Goal: Task Accomplishment & Management: Manage account settings

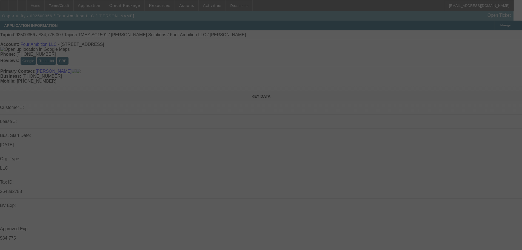
scroll to position [82, 0]
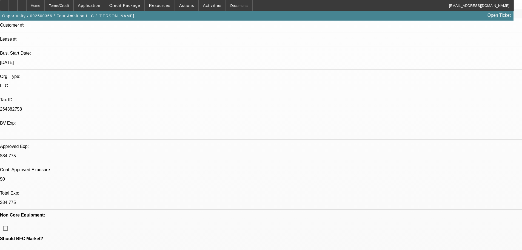
select select "0"
select select "2"
select select "0"
select select "6"
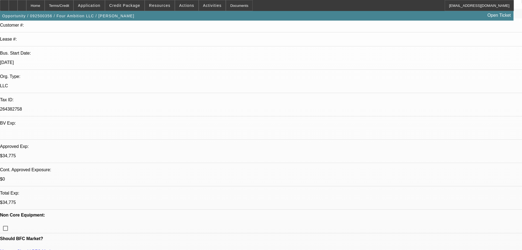
select select "0"
select select "2"
select select "0"
select select "6"
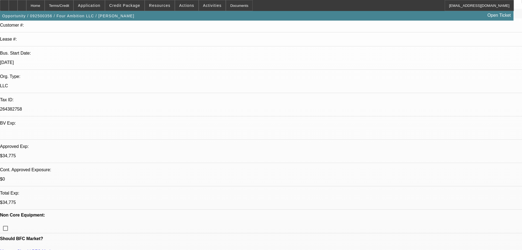
select select "0"
select select "2"
select select "0"
select select "6"
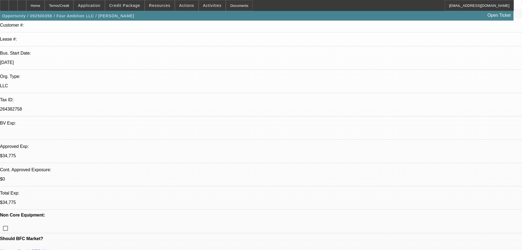
select select "0"
select select "2"
select select "0"
select select "6"
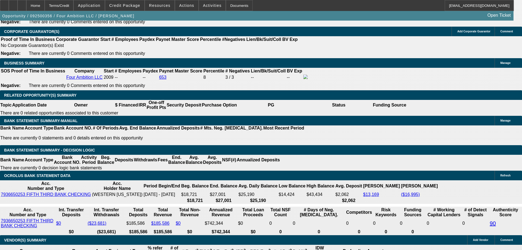
scroll to position [861, 0]
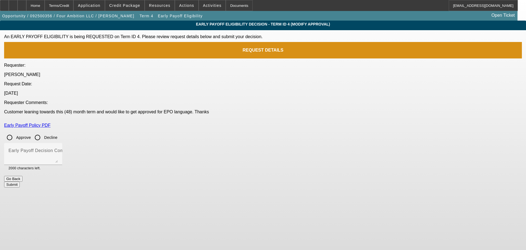
click at [15, 132] on input "Approve" at bounding box center [9, 137] width 11 height 11
radio input "true"
click at [20, 181] on button "Submit" at bounding box center [12, 184] width 16 height 6
click at [58, 149] on textarea "Early Payoff Decision Comment" at bounding box center [32, 155] width 49 height 13
type textarea "OK EPO"
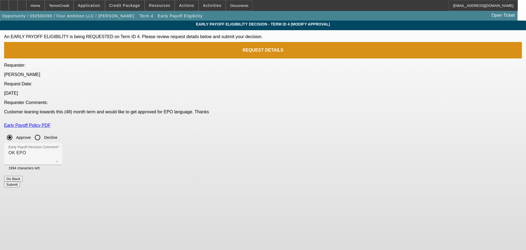
click at [20, 181] on button "Submit" at bounding box center [12, 184] width 16 height 6
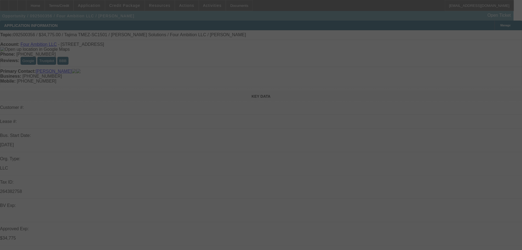
select select "0"
select select "2"
select select "0"
select select "6"
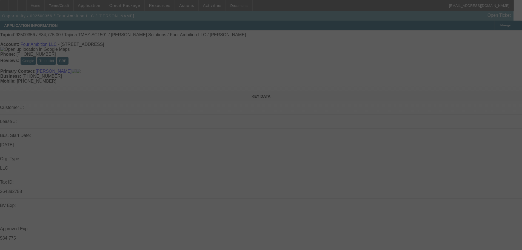
select select "0"
select select "2"
select select "0"
select select "6"
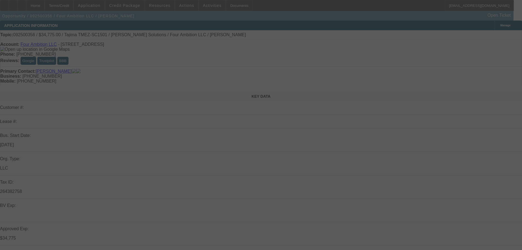
select select "0"
select select "2"
select select "0"
select select "6"
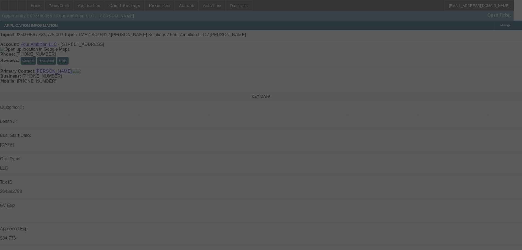
select select "0"
select select "2"
select select "0"
select select "6"
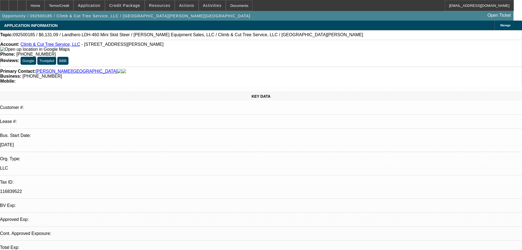
select select "0.15"
select select "2"
select select "0.1"
select select "2"
select select "4"
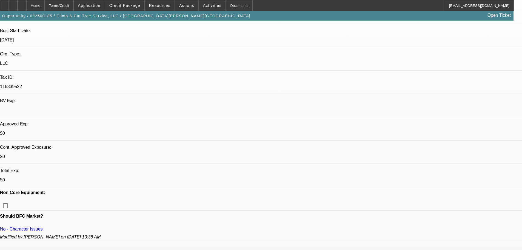
scroll to position [27, 0]
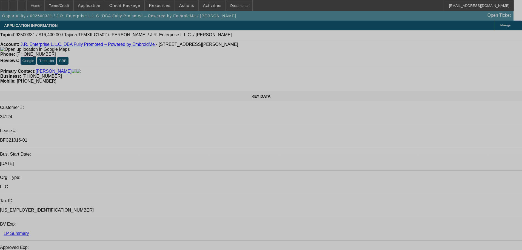
select select "0"
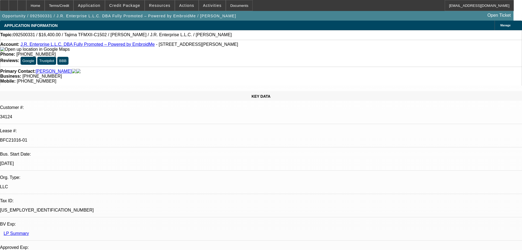
select select "2"
select select "0"
select select "6"
select select "0"
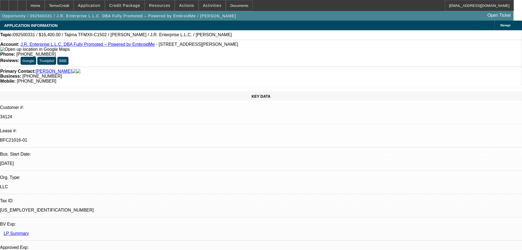
select select "2"
select select "0.1"
select select "4"
select select "0"
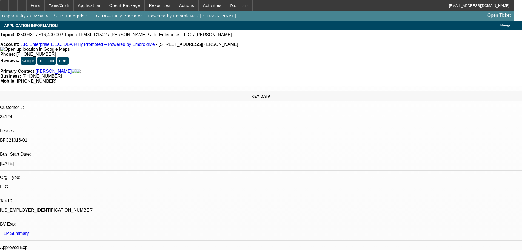
select select "2"
select select "0"
select select "6"
select select "0"
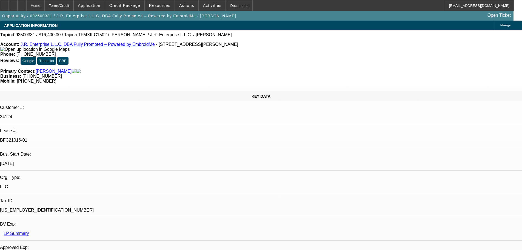
select select "2"
select select "0.1"
select select "4"
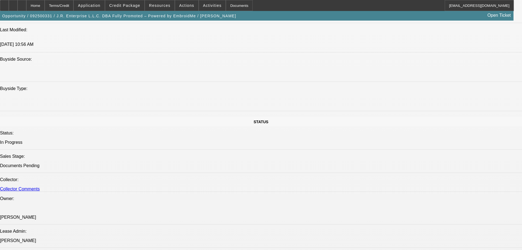
scroll to position [768, 0]
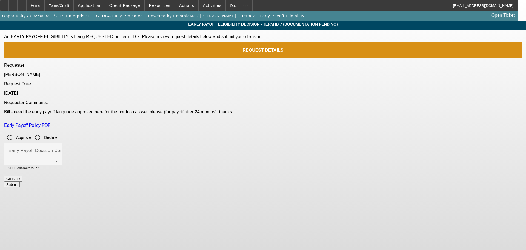
click at [15, 132] on input "Approve" at bounding box center [9, 137] width 11 height 11
radio input "true"
click at [20, 181] on button "Submit" at bounding box center [12, 184] width 16 height 6
click at [58, 149] on textarea "Early Payoff Decision Comment" at bounding box center [32, 155] width 49 height 13
type textarea "None needed"
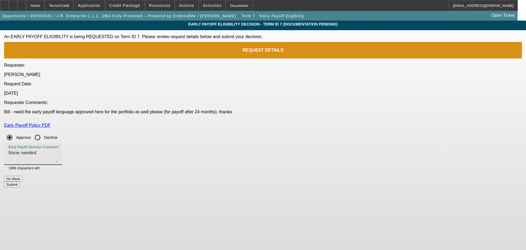
click at [20, 181] on button "Submit" at bounding box center [12, 184] width 16 height 6
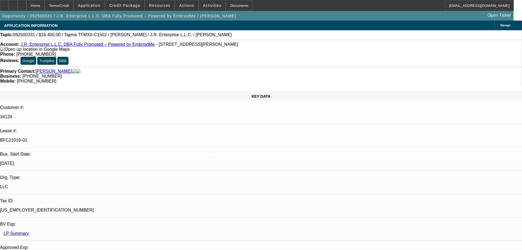
select select "0"
select select "2"
select select "0"
select select "6"
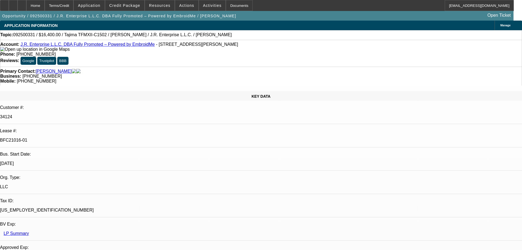
select select "0"
select select "2"
select select "0.1"
select select "4"
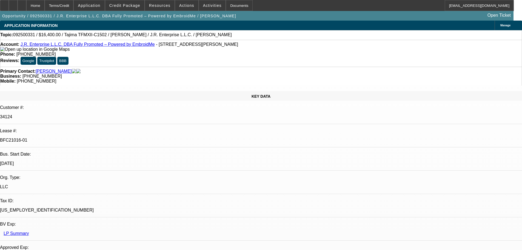
select select "0"
select select "2"
select select "0"
select select "6"
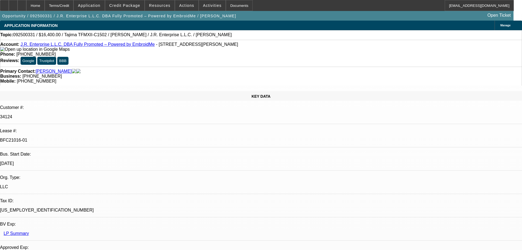
select select "0"
select select "2"
select select "0.1"
select select "4"
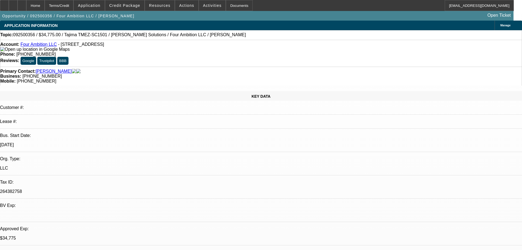
select select "0"
select select "2"
select select "0"
select select "6"
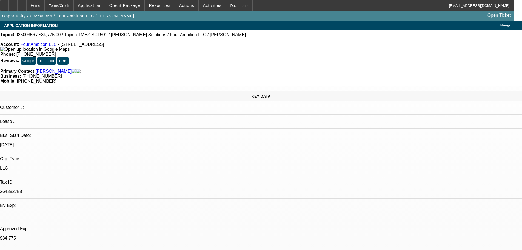
select select "0"
select select "2"
select select "0"
select select "6"
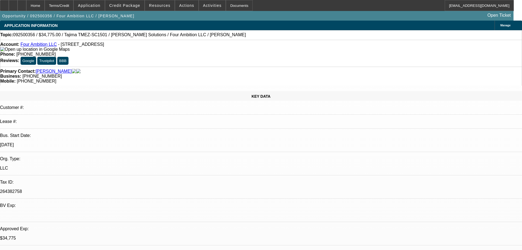
select select "0"
select select "2"
select select "0"
select select "6"
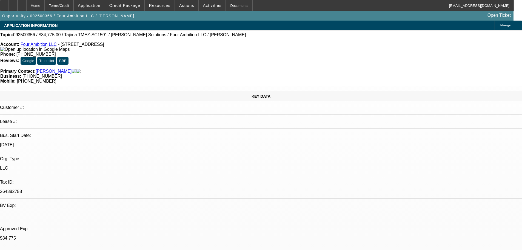
select select "0"
select select "2"
select select "0"
select select "6"
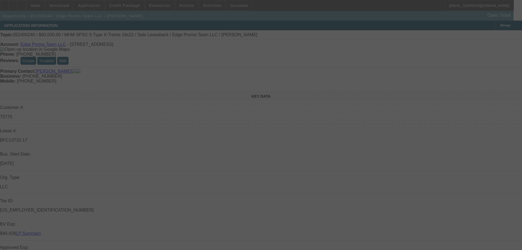
select select "0"
select select "2"
select select "0"
select select "6"
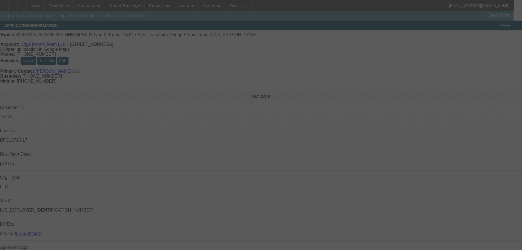
select select "0"
select select "2"
select select "0"
select select "6"
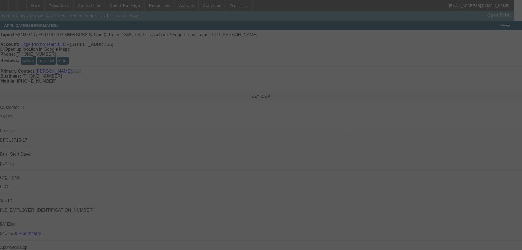
select select "0"
select select "2"
select select "0"
select select "6"
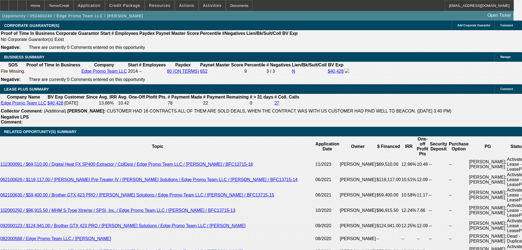
scroll to position [795, 0]
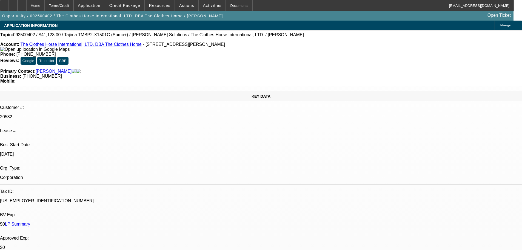
select select "0"
select select "2"
select select "0"
select select "6"
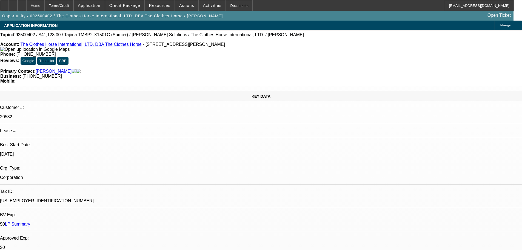
select select "0"
select select "2"
select select "0"
select select "6"
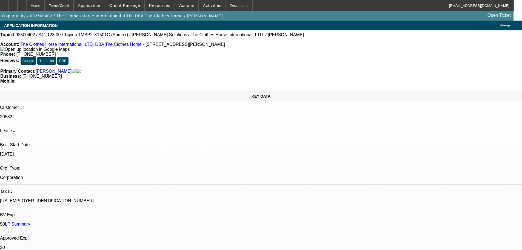
select select "0"
select select "2"
select select "0"
select select "6"
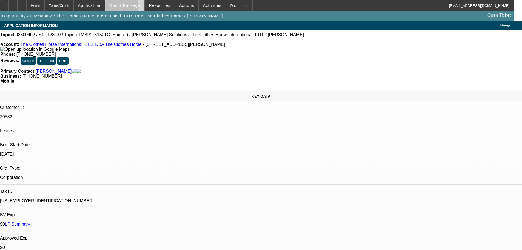
click at [123, 8] on span at bounding box center [124, 5] width 39 height 13
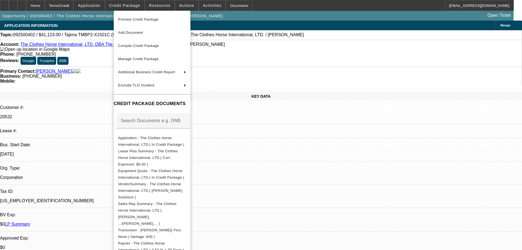
click at [126, 21] on span "Preview Credit Package" at bounding box center [138, 19] width 41 height 4
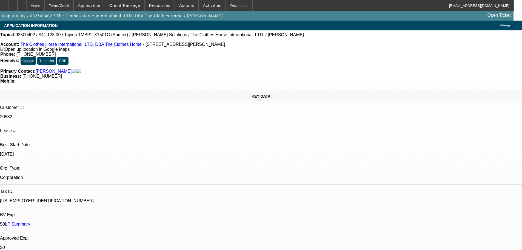
scroll to position [120, 0]
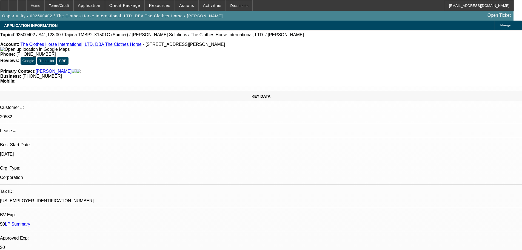
scroll to position [93, 0]
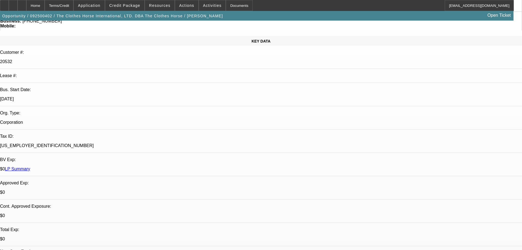
scroll to position [55, 0]
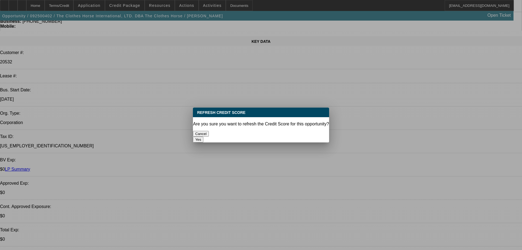
scroll to position [0, 0]
click at [302, 123] on p "Are you sure you want to refresh the Credit Score for this opportunity?" at bounding box center [261, 123] width 136 height 5
click at [301, 137] on div "Yes" at bounding box center [261, 140] width 136 height 6
click at [203, 137] on button "Yes" at bounding box center [198, 140] width 10 height 6
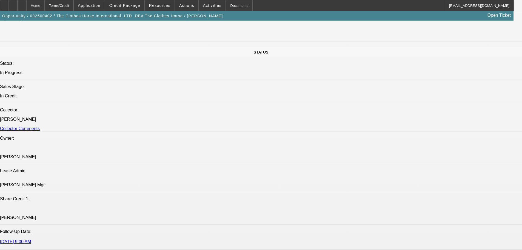
scroll to position [603, 0]
click at [22, 4] on icon at bounding box center [22, 4] width 0 height 0
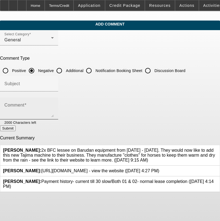
click at [54, 107] on textarea "Comment" at bounding box center [28, 110] width 49 height 13
click at [18, 106] on textarea "42500 DEAL IS AIR" at bounding box center [28, 110] width 49 height 13
click at [54, 109] on textarea "$2500 DEAL IS AIR" at bounding box center [28, 110] width 49 height 13
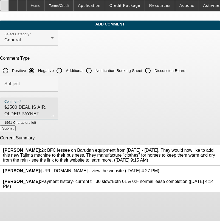
type textarea "$2500 DEAL IS AIR, OLDER PAYNET SLOWS,"
click at [54, 108] on textarea "$2500 DEAL IS AIR, OLDER PAYNET SLOWS," at bounding box center [28, 110] width 49 height 13
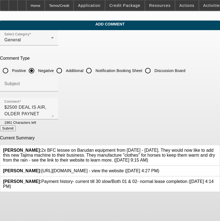
click at [16, 128] on button "Submit" at bounding box center [8, 129] width 16 height 6
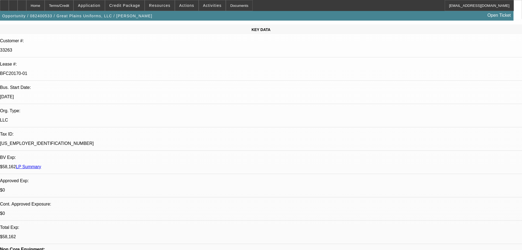
select select "0"
select select "2"
select select "0"
select select "6"
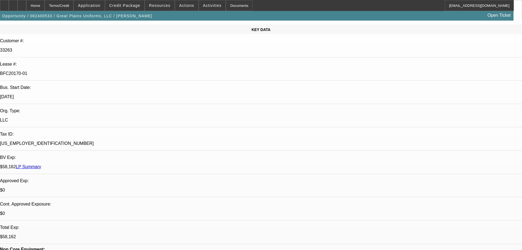
select select "0"
select select "2"
select select "0"
select select "6"
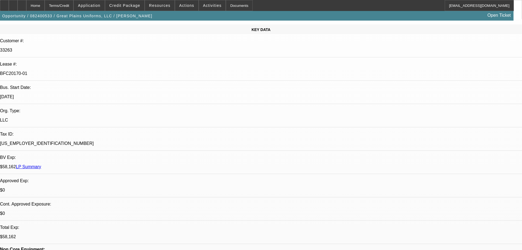
select select "0"
select select "2"
select select "0"
select select "6"
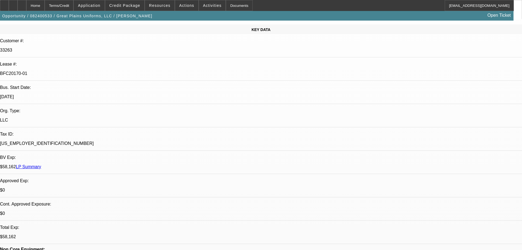
select select "0"
select select "2"
select select "0"
select select "6"
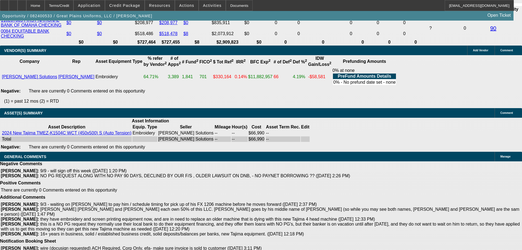
scroll to position [1138, 0]
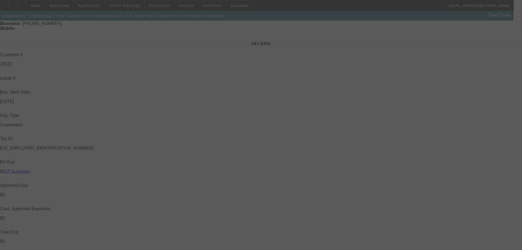
scroll to position [55, 0]
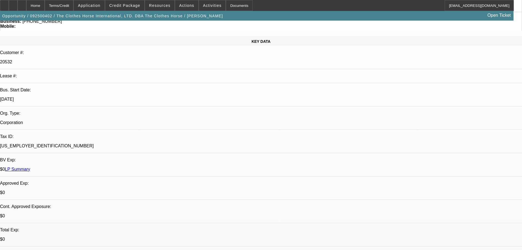
select select "0"
select select "2"
select select "0"
select select "6"
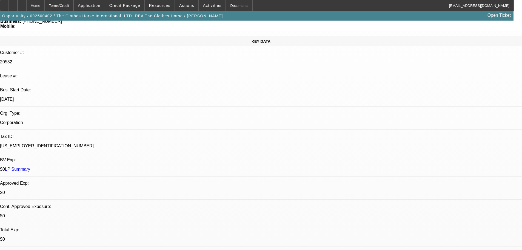
select select "0"
select select "2"
select select "0"
select select "6"
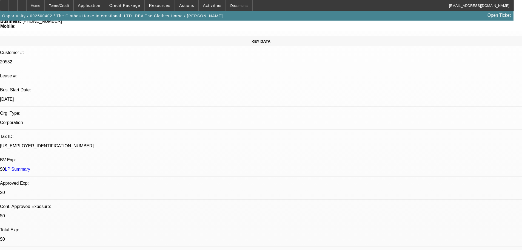
select select "0"
select select "2"
select select "0"
select select "6"
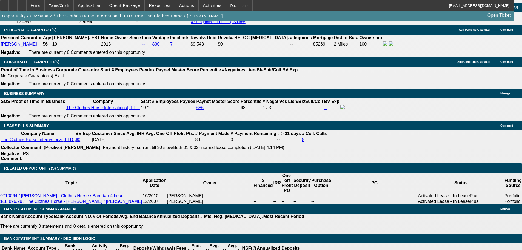
scroll to position [905, 0]
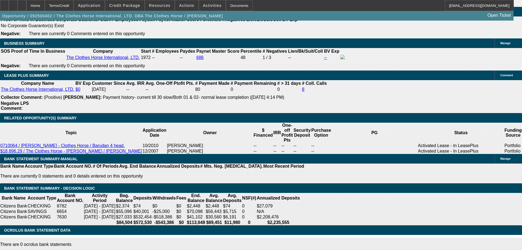
select select "5"
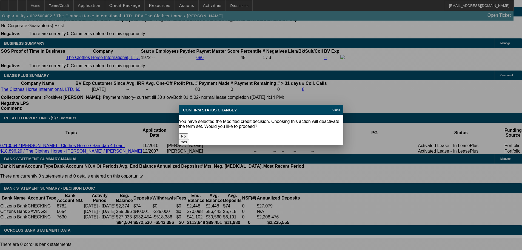
scroll to position [0, 0]
click at [189, 139] on button "Yes" at bounding box center [184, 142] width 10 height 6
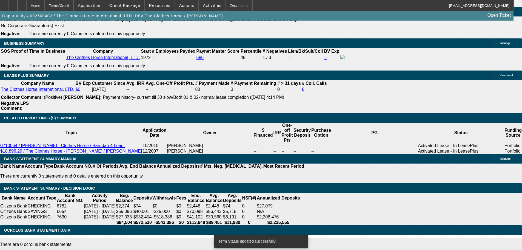
select select "0"
select select "2"
select select "0"
select select "6"
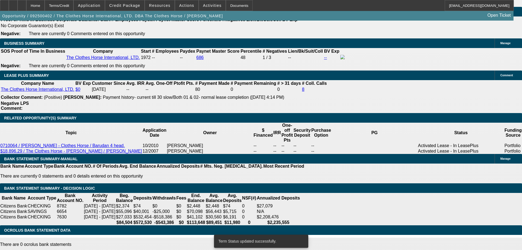
select select "0"
select select "2"
select select "0"
select select "6"
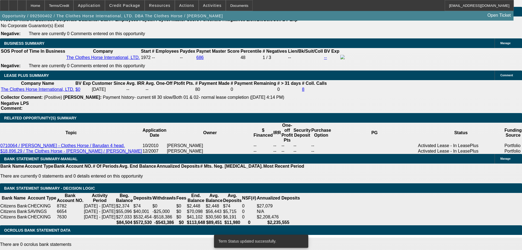
select select "0"
select select "2"
select select "0"
select select "6"
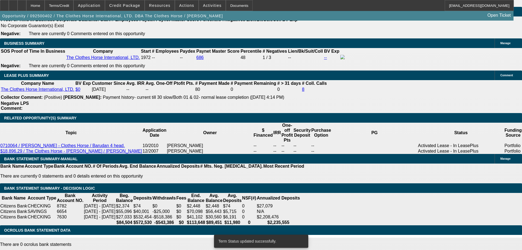
select select "0"
select select "2"
select select "0"
select select "6"
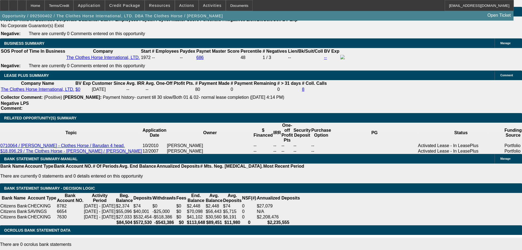
drag, startPoint x: 115, startPoint y: 69, endPoint x: 144, endPoint y: 68, distance: 29.1
type input "1"
type input "UNKNOWN"
type input "11"
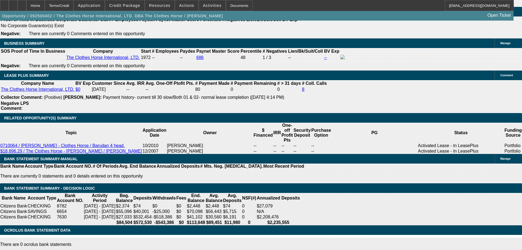
type input "$702.95"
type input "$1,405.90"
type input "$894.11"
type input "$1,788.22"
type input "11"
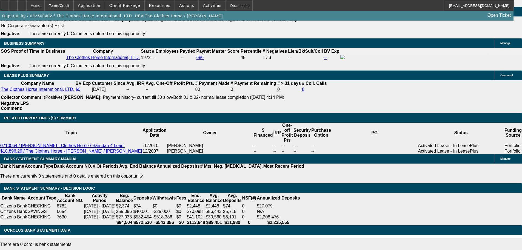
type input "89.11"
type input "$178.22"
type input "895.11"
type input "11"
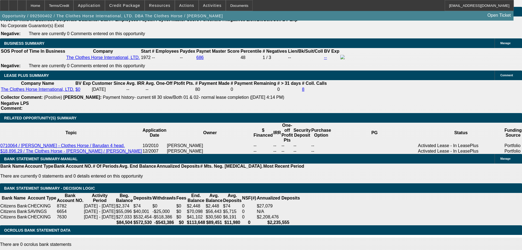
type input "$1,790.22"
type input "89.11"
type input "$178.22"
type input "896.11"
type input "11.1"
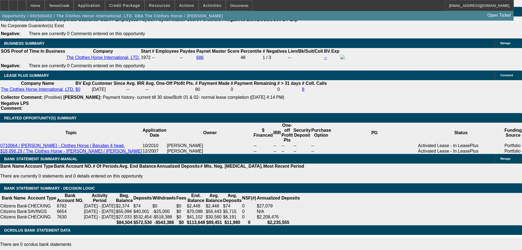
type input "$1,792.22"
type input "89.11"
type input "$178.22"
type input "895.11"
type input "11"
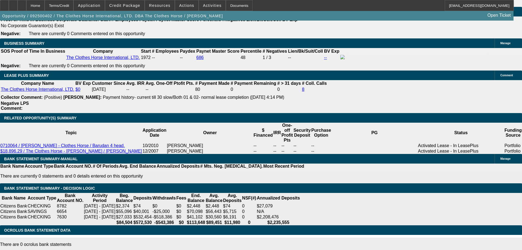
type input "$1,790.22"
type input "895.1"
type input "$1,790.20"
type input "895.71"
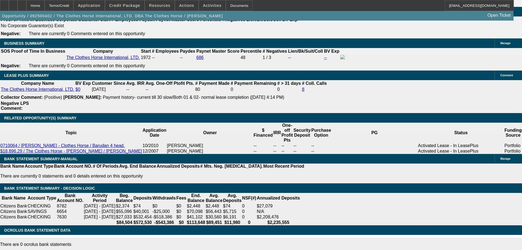
type input "11.1"
type input "$1,791.42"
type input "895.1"
type input "11"
type input "$1,790.20"
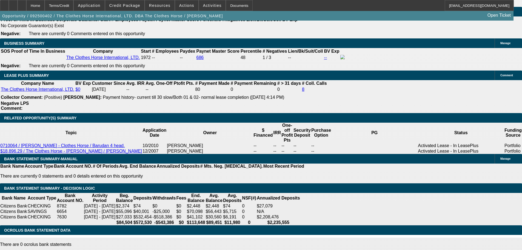
type input "895.61"
type input "11.1"
type input "$1,791.22"
type input "895.1"
type input "11"
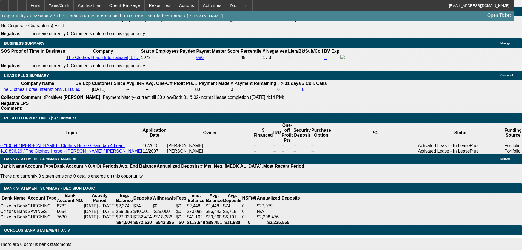
type input "$1,790.20"
type input "895.51"
type input "11.1"
type input "$1,791.02"
type input "895.41"
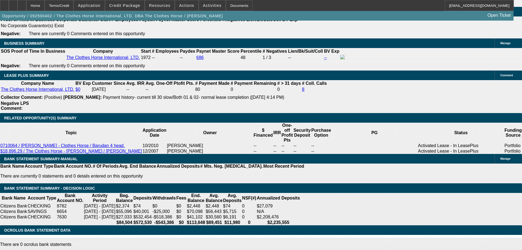
type input "11"
type input "$1,790.82"
type input "11.1"
type input "895.1"
type input "11"
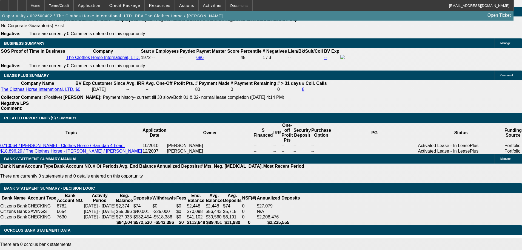
type input "$1,790.20"
type input "895.31"
type input "11.1"
type input "$1,790.62"
type input "895.21"
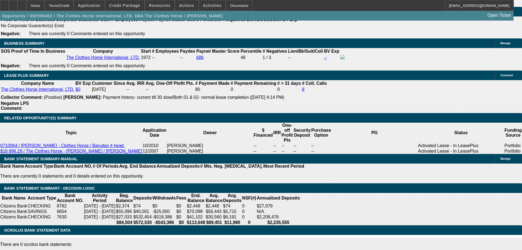
type input "11"
type input "$1,790.42"
type input "11.1"
type input "895.20"
type input "$1,790.40"
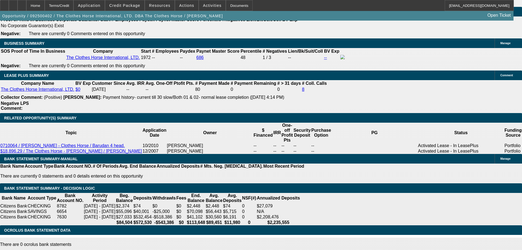
type input "895."
type input "11"
type input "$1,790.00"
type input "895.18"
type input "$1,790.36"
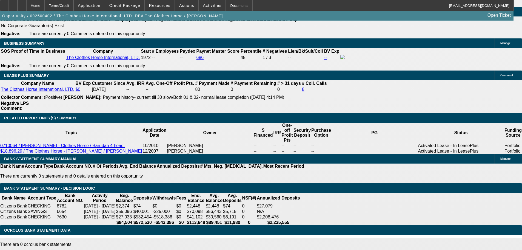
type input "11.1"
type input "895."
type input "11"
type input "$1,790.00"
type input "895.1"
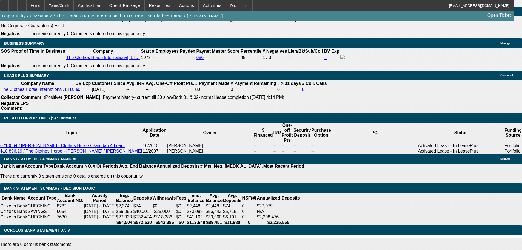
type input "$1,790.20"
type input "895.17"
type input "11.1"
type input "$1,790.34"
type input "895.1"
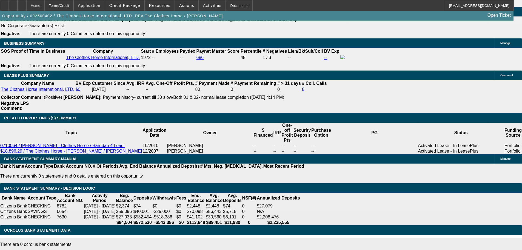
type input "11"
type input "$1,790.20"
type input "895."
type input "$1,790.00"
type input "895.10"
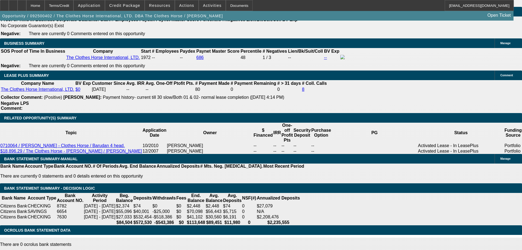
type input "$1,790.20"
type input "$895.10"
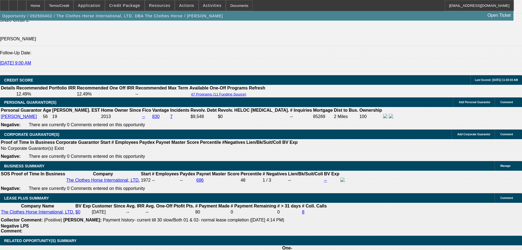
scroll to position [768, 0]
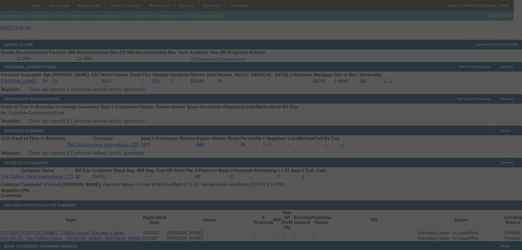
scroll to position [905, 0]
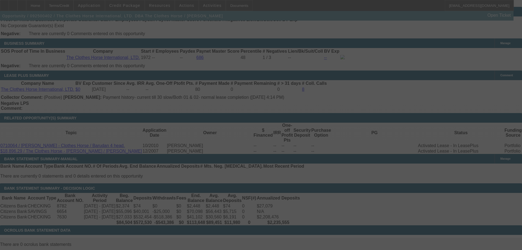
select select "0"
select select "2"
select select "0"
select select "6"
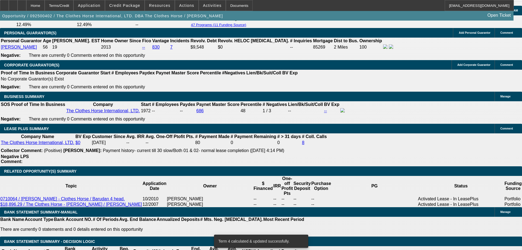
scroll to position [850, 0]
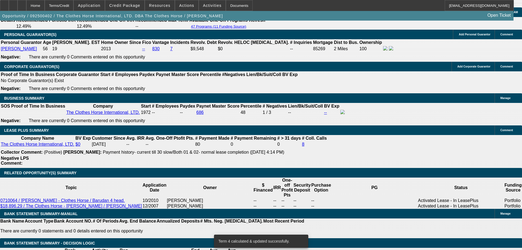
drag, startPoint x: 120, startPoint y: 126, endPoint x: 133, endPoint y: 123, distance: 13.9
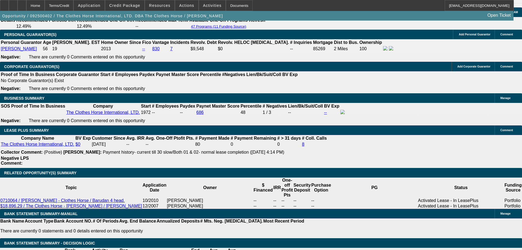
type input "1"
type input "UNKNOWN"
type input "11."
type input "$894.11"
type input "$1,788.22"
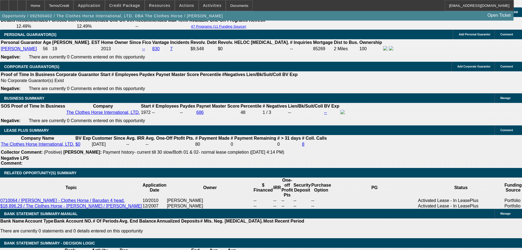
type input "11.1"
type input "$896.17"
type input "$1,792.34"
type input "11.1"
type input "0"
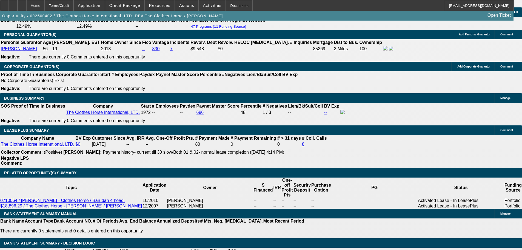
type input "896.17"
type input "$0.00"
type input "897.17"
type input "$1,794.34"
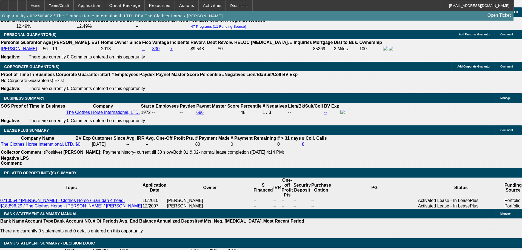
type input "11.1"
type input "$897.17"
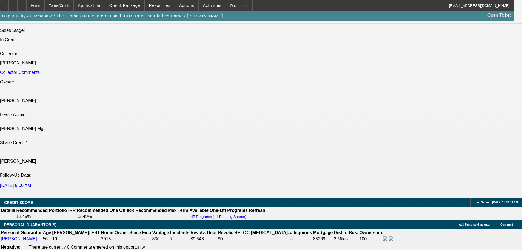
scroll to position [713, 0]
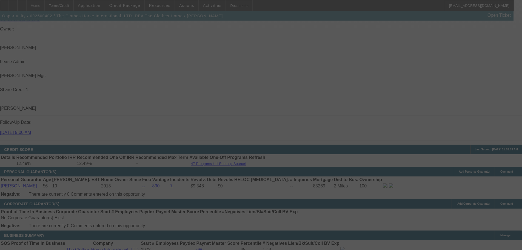
select select "0"
select select "2"
select select "0"
select select "6"
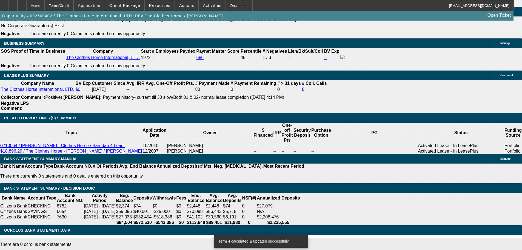
scroll to position [1002, 0]
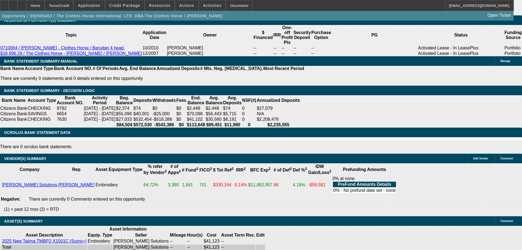
select select "3"
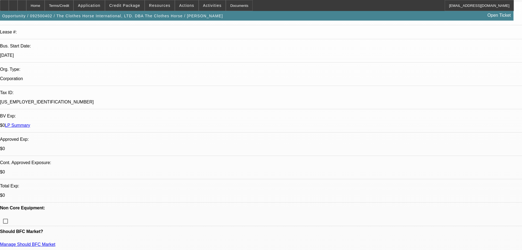
scroll to position [110, 0]
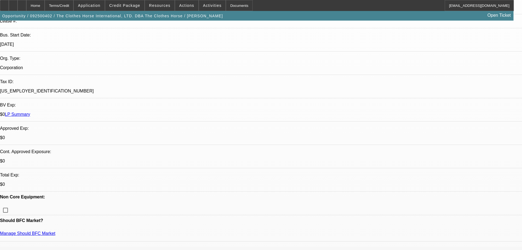
type textarea "G"
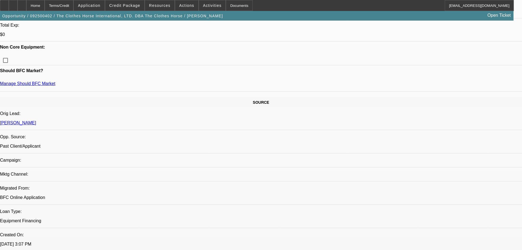
scroll to position [164, 0]
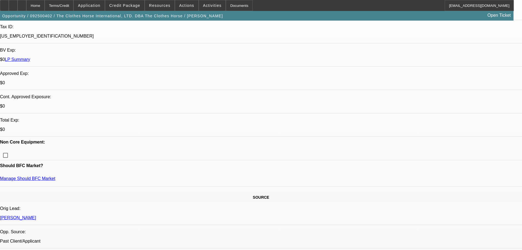
type textarea "CLEAN PERSONAL , $2500 AIR , OWNS HOME, DECENT BANKS, GOOD LUCK"
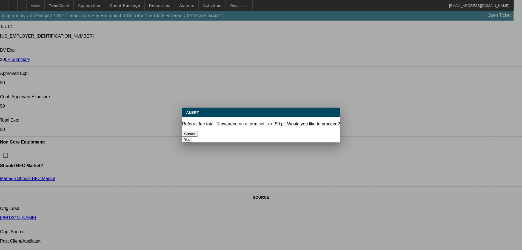
scroll to position [0, 0]
click at [192, 137] on button "Yes" at bounding box center [187, 140] width 10 height 6
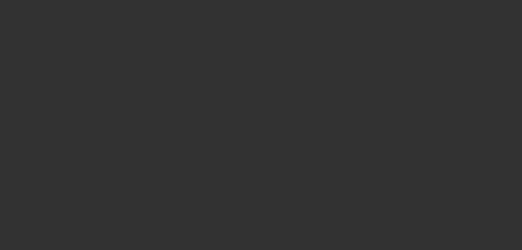
select select "0"
select select "2"
select select "0"
select select "6"
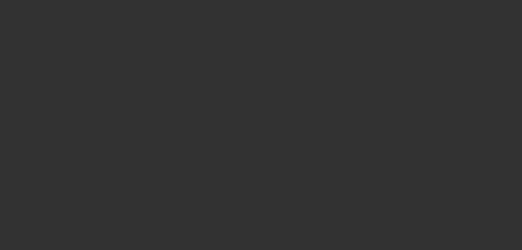
select select "0"
select select "2"
select select "0"
select select "6"
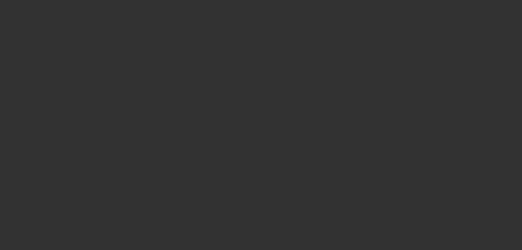
select select "0"
select select "2"
select select "0"
select select "6"
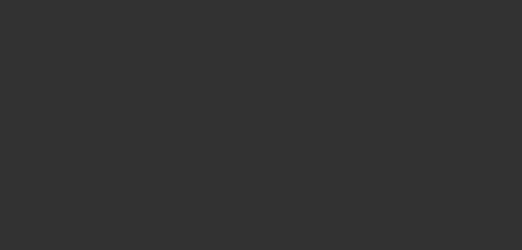
select select "0"
select select "2"
select select "0"
select select "6"
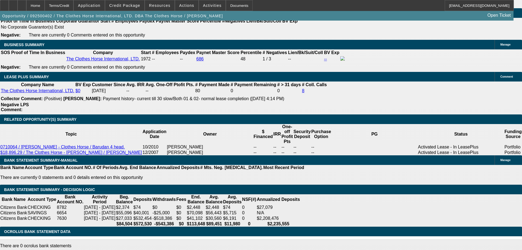
scroll to position [905, 0]
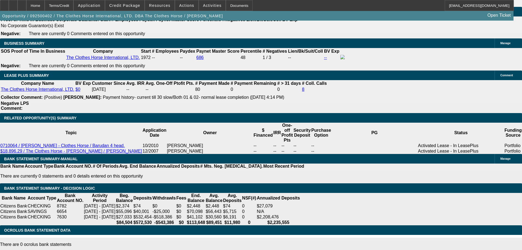
select select "3"
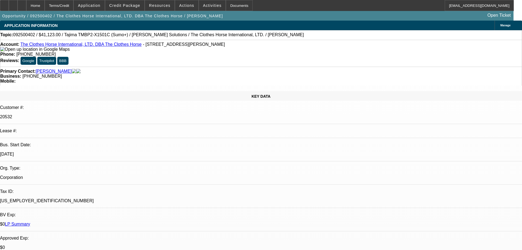
scroll to position [247, 0]
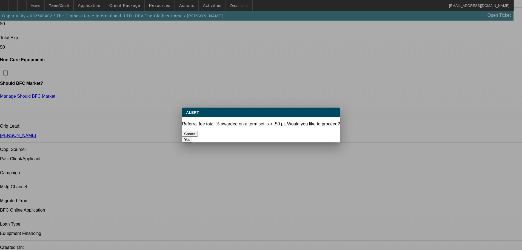
scroll to position [0, 0]
click at [192, 137] on button "Yes" at bounding box center [187, 140] width 10 height 6
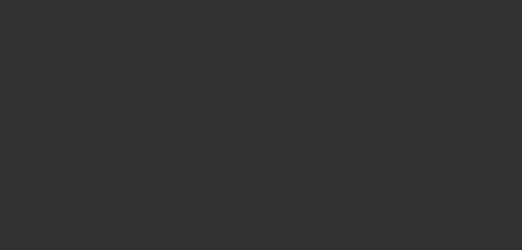
select select "0"
select select "2"
select select "0"
select select "6"
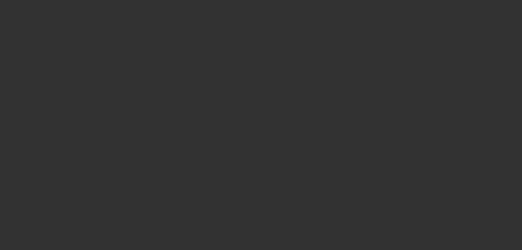
select select "0"
select select "2"
select select "0"
select select "6"
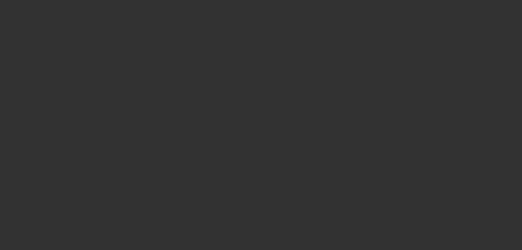
select select "0"
select select "2"
select select "0"
select select "6"
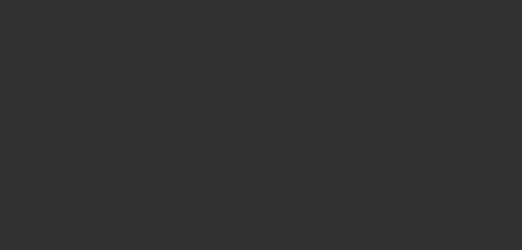
select select "0"
select select "2"
select select "0"
select select "6"
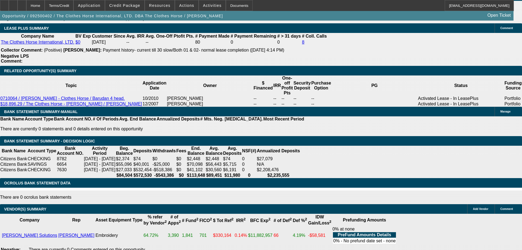
scroll to position [1002, 0]
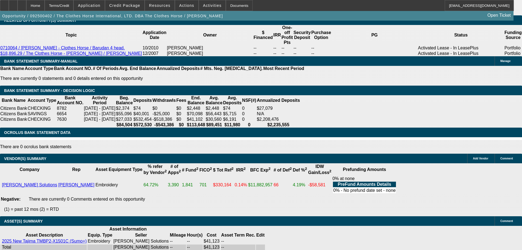
select select "3"
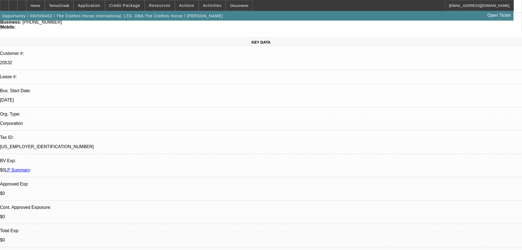
scroll to position [164, 0]
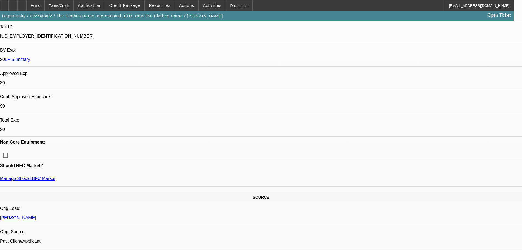
type textarea "GOOD LUCK"
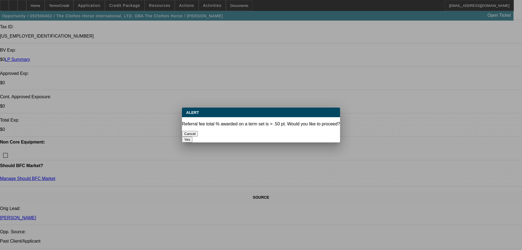
scroll to position [0, 0]
click at [192, 137] on button "Yes" at bounding box center [187, 140] width 10 height 6
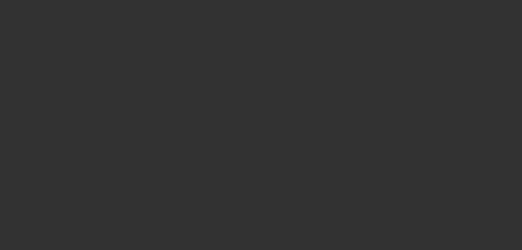
select select "0"
select select "2"
select select "0"
select select "6"
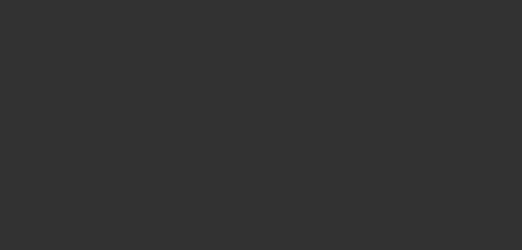
select select "0"
select select "2"
select select "0"
select select "6"
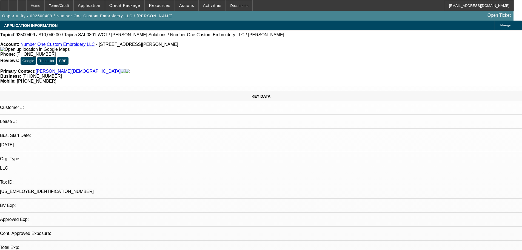
select select "0"
select select "2"
select select "0"
select select "6"
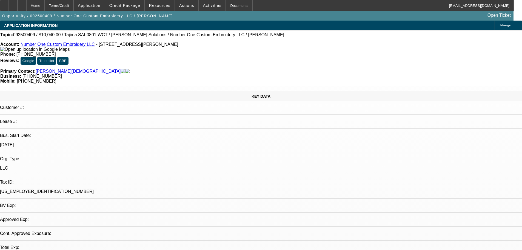
select select "0"
select select "2"
select select "0"
select select "6"
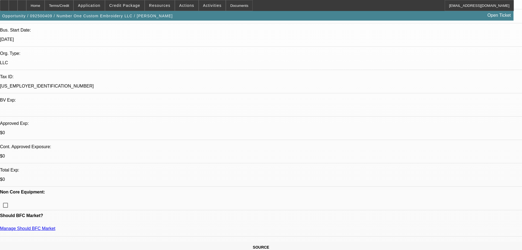
scroll to position [137, 0]
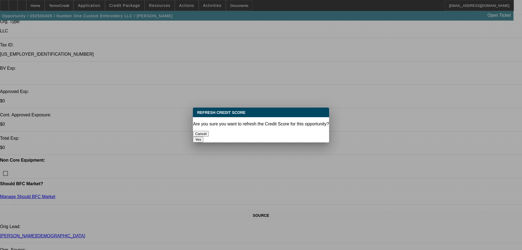
click at [203, 137] on button "Yes" at bounding box center [198, 140] width 10 height 6
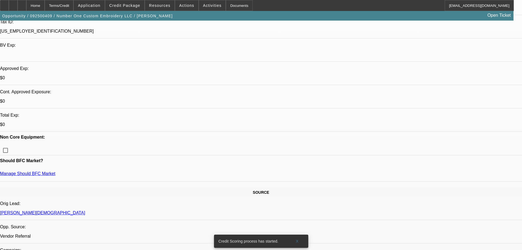
scroll to position [110, 0]
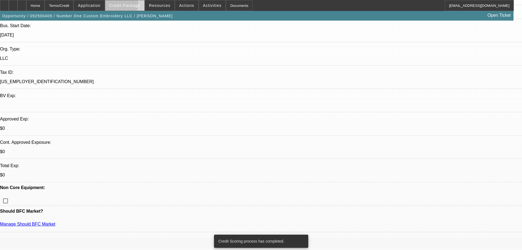
click at [130, 5] on span "Credit Package" at bounding box center [124, 5] width 31 height 4
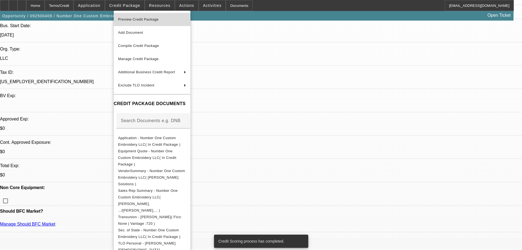
click at [141, 20] on span "Preview Credit Package" at bounding box center [138, 19] width 41 height 4
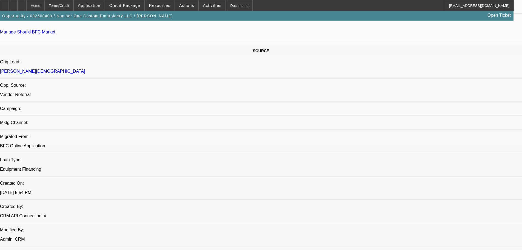
scroll to position [548, 0]
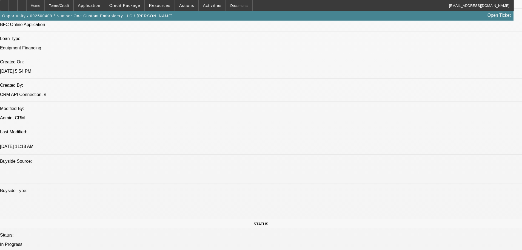
scroll to position [411, 0]
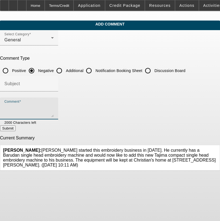
click at [54, 106] on textarea "Comment" at bounding box center [28, 110] width 49 height 13
click at [54, 101] on div "Comment START UP IN [GEOGRAPHIC_DATA], , NO MTG" at bounding box center [28, 109] width 49 height 22
click at [54, 112] on textarea "START UP IN [GEOGRAPHIC_DATA], , NO MTG, WEAK PERSONAL 1 OPEN CREDIT CARD, STUD…" at bounding box center [28, 110] width 49 height 13
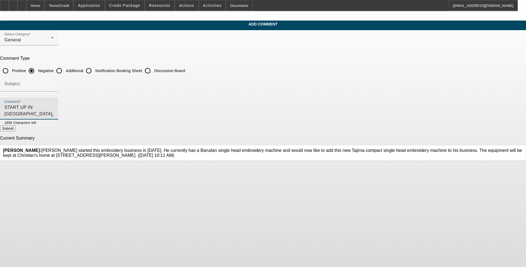
type textarea "START UP IN [GEOGRAPHIC_DATA], , NO MTG, WEAK PERSONAL 1 OPEN CREDIT CARD, STUD…"
click at [16, 131] on button "Submit" at bounding box center [8, 129] width 16 height 6
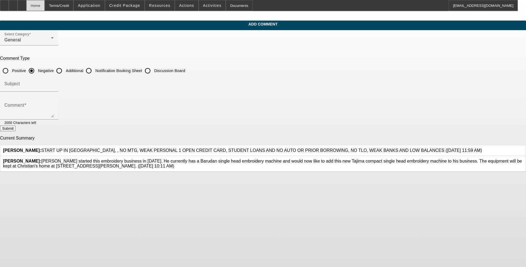
click at [45, 7] on div "Home" at bounding box center [35, 5] width 18 height 11
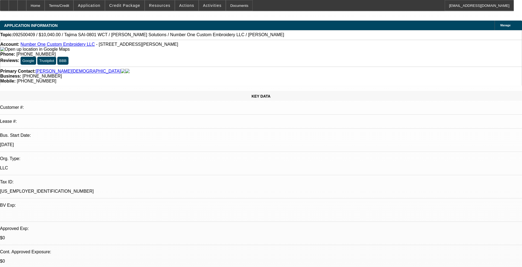
select select "0"
select select "2"
select select "0"
select select "6"
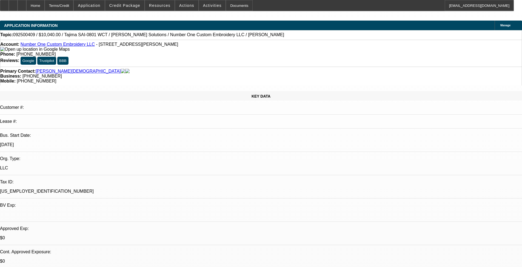
select select "0"
select select "2"
select select "0"
select select "6"
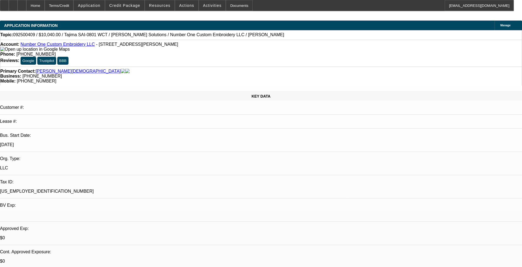
scroll to position [164, 0]
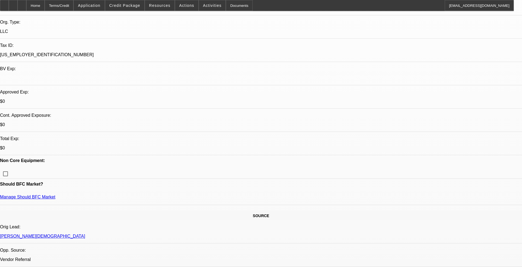
scroll to position [137, 0]
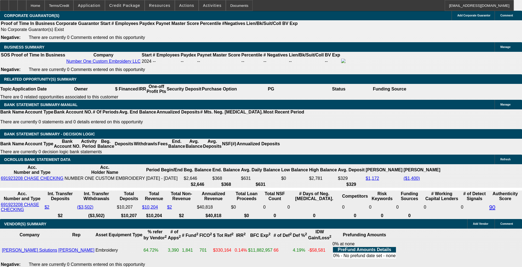
scroll to position [959, 0]
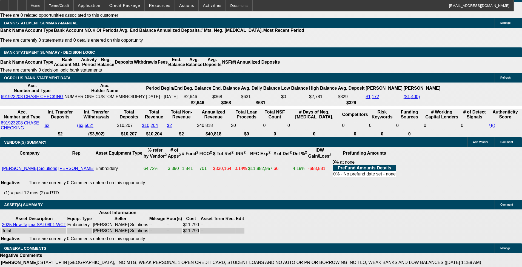
select select "5"
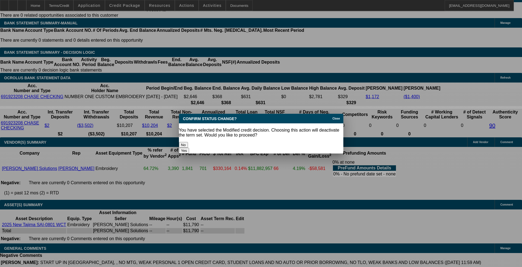
scroll to position [0, 0]
click at [189, 148] on button "Yes" at bounding box center [184, 151] width 10 height 6
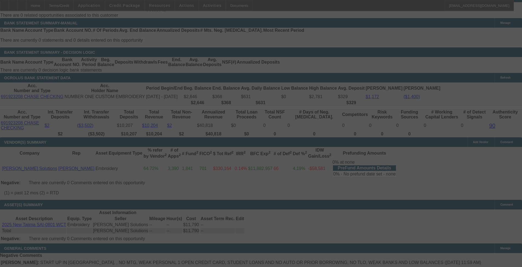
scroll to position [947, 0]
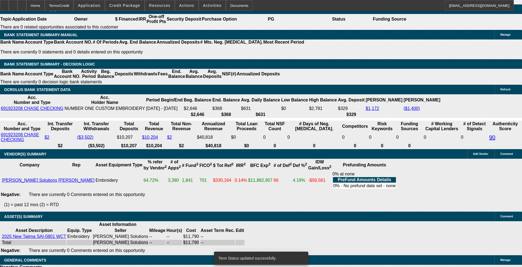
select select "0"
select select "2"
select select "0"
select select "6"
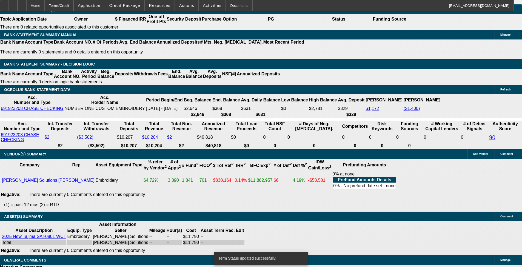
select select "0"
select select "2"
select select "0"
select select "6"
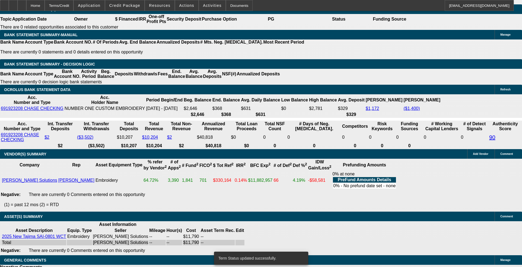
select select "0"
select select "2"
select select "0"
select select "6"
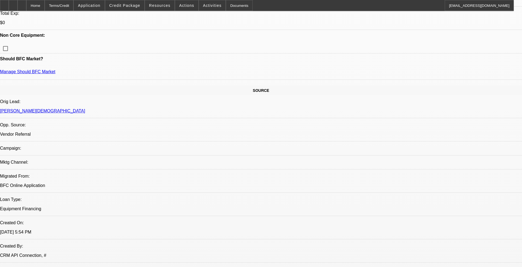
scroll to position [15, 0]
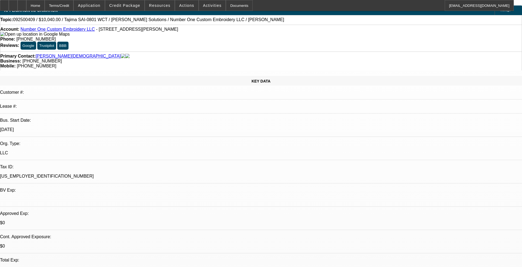
click at [12, 36] on img at bounding box center [34, 34] width 69 height 5
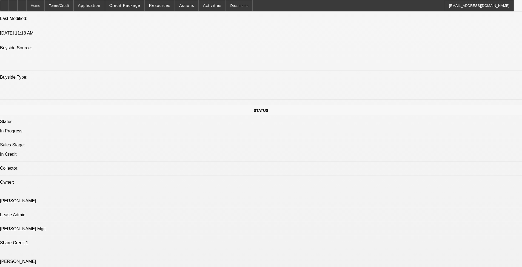
scroll to position [755, 0]
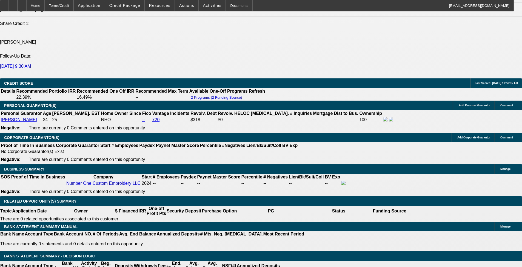
drag, startPoint x: 100, startPoint y: 150, endPoint x: 130, endPoint y: 147, distance: 30.6
type input "$3,790.00"
type input "UNKNOWN"
type input "$228.69"
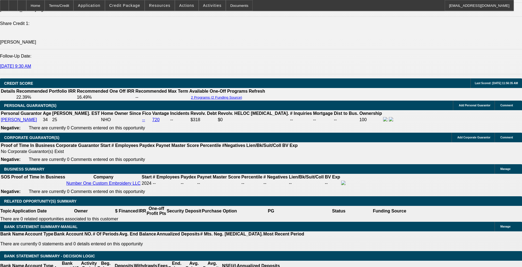
type input "$457.38"
drag, startPoint x: 118, startPoint y: 193, endPoint x: 137, endPoint y: 190, distance: 19.7
type input "2"
type input "$173.56"
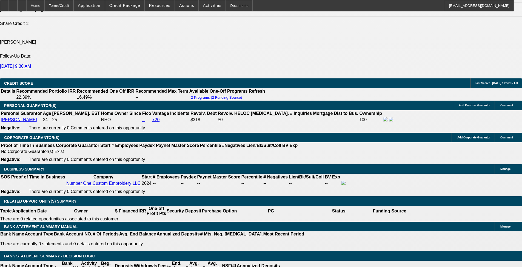
type input "$347.12"
type input "20"
type input "0"
type input "$243.44"
type input "$486.88"
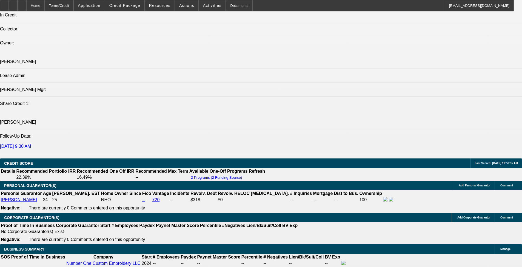
scroll to position [673, 0]
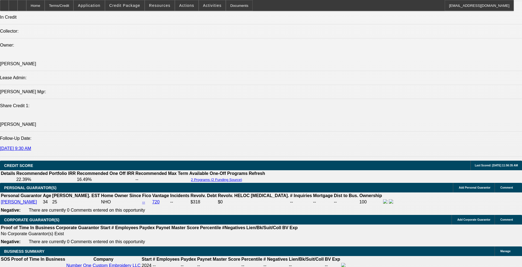
type input "$0.00"
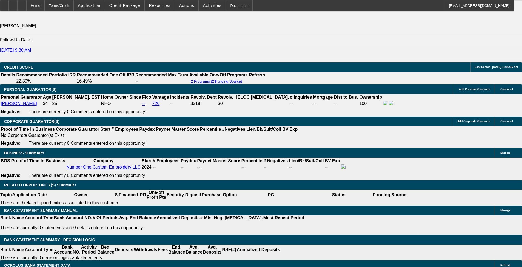
scroll to position [865, 0]
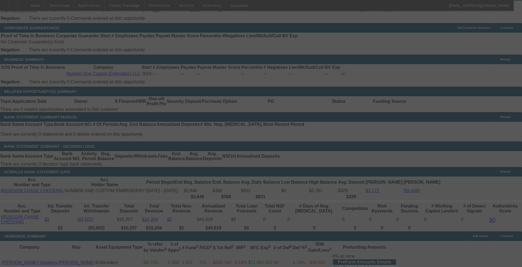
select select "0"
select select "2"
select select "0"
select select "6"
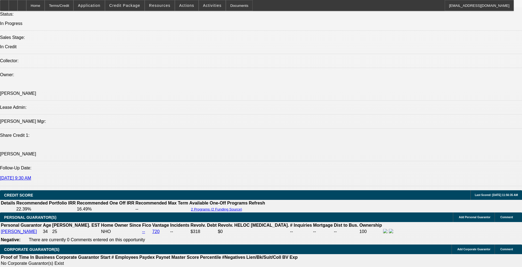
scroll to position [892, 0]
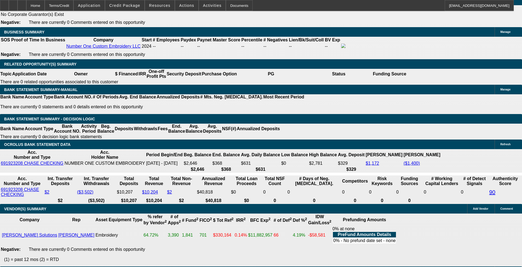
select select "3"
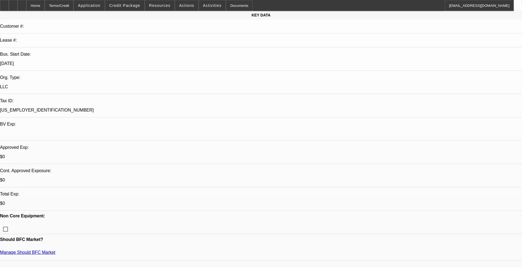
scroll to position [82, 0]
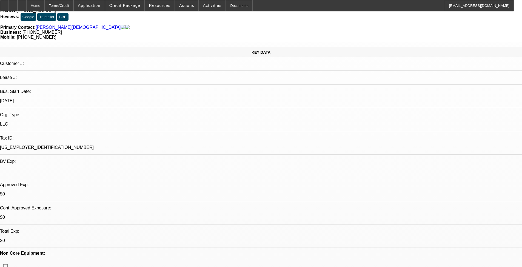
scroll to position [110, 0]
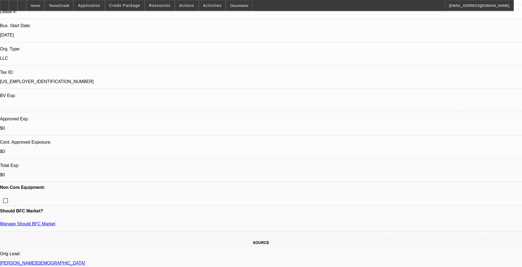
type textarea "GIVEN NEGATIVES THIS IS ALL ID EXTEND FOR 48 MOS MAX AND EVEN THATS GENEROUS - …"
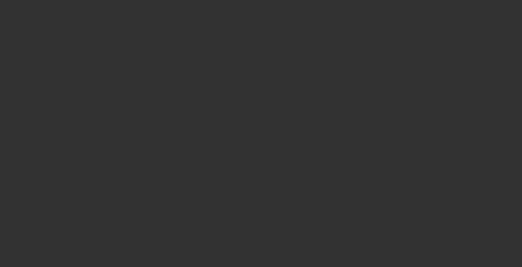
scroll to position [0, 0]
select select "0"
select select "2"
select select "0"
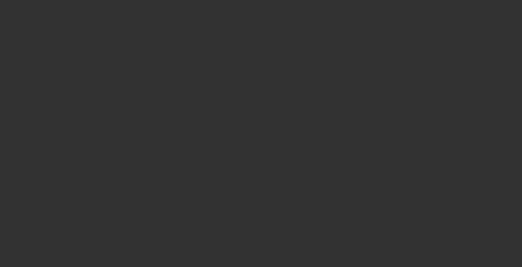
select select "6"
select select "0"
select select "2"
select select "0"
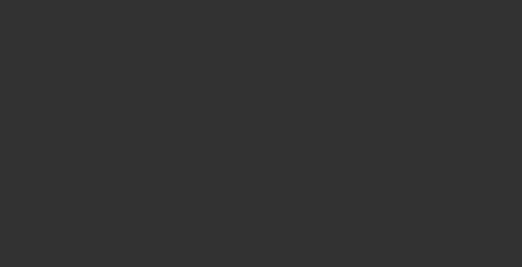
select select "6"
select select "0"
select select "2"
select select "0"
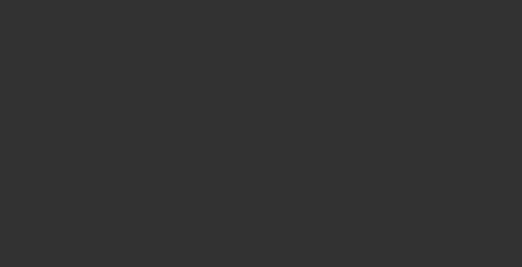
select select "6"
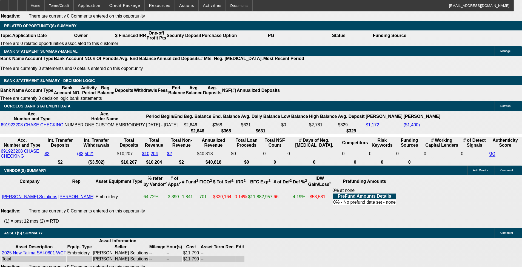
scroll to position [932, 0]
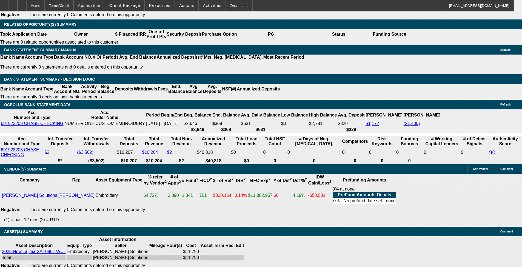
select select "4"
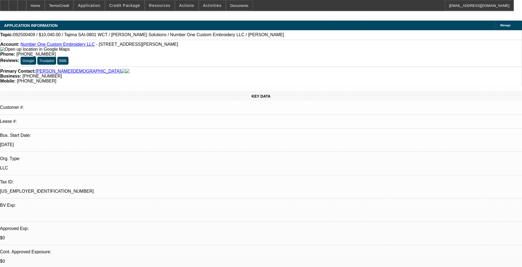
type textarea "SEE OTHER TERM SET"
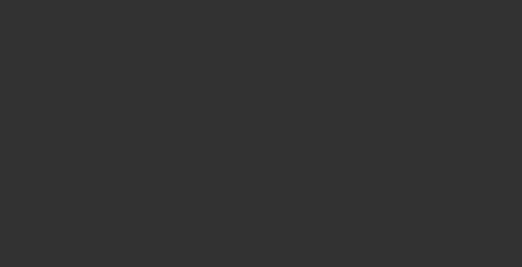
select select "0"
select select "2"
select select "0"
select select "6"
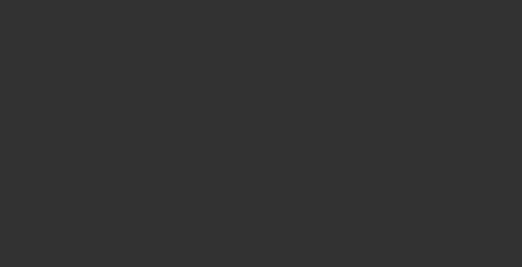
select select "0"
select select "2"
select select "0"
select select "6"
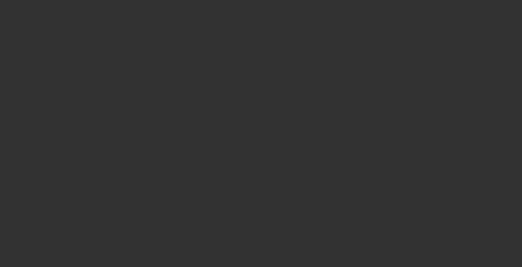
select select "0"
select select "2"
select select "0"
select select "6"
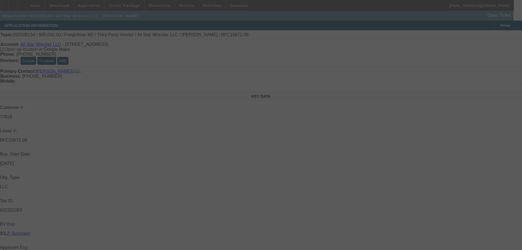
select select "0"
select select "2"
select select "0"
select select "6"
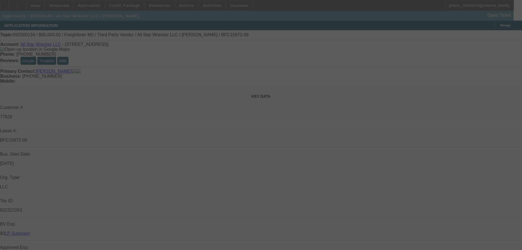
select select "0"
select select "2"
select select "0"
select select "6"
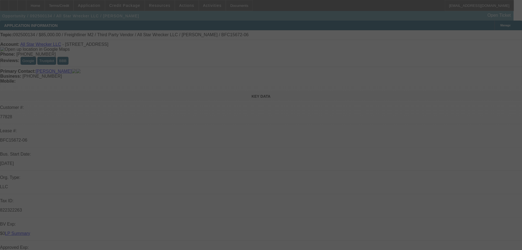
select select "0"
select select "2"
select select "0"
select select "6"
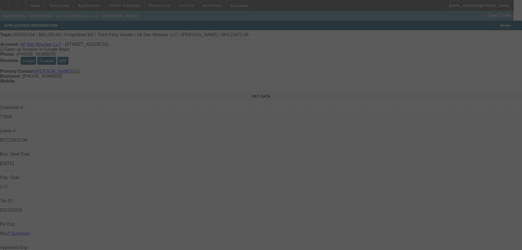
select select "0"
select select "6"
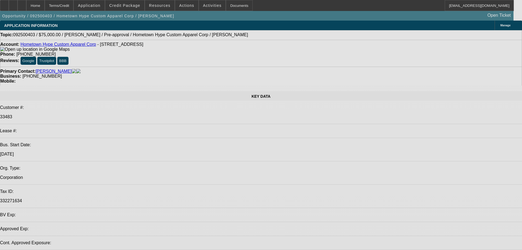
select select "0"
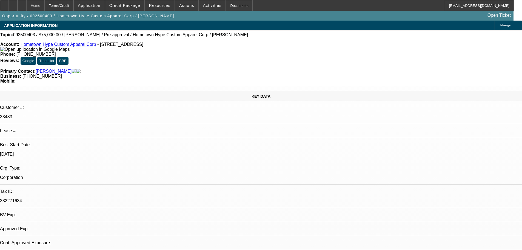
select select "2"
select select "0"
select select "6"
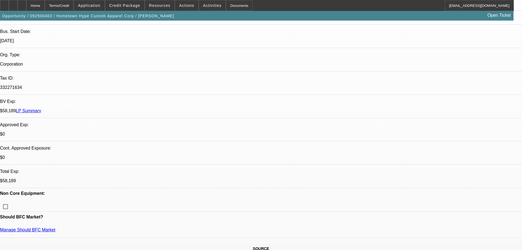
scroll to position [110, 0]
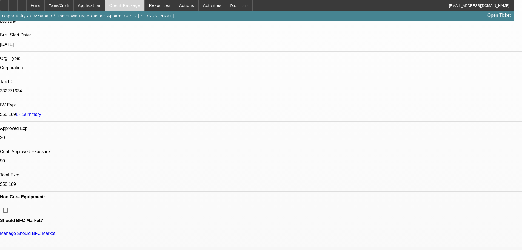
click at [134, 8] on span at bounding box center [124, 5] width 39 height 13
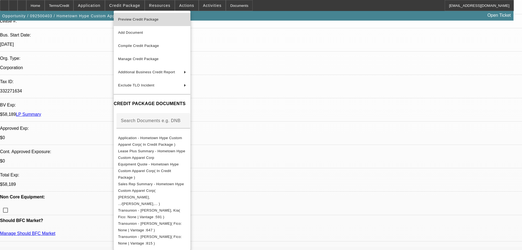
click at [135, 18] on span "Preview Credit Package" at bounding box center [138, 19] width 41 height 4
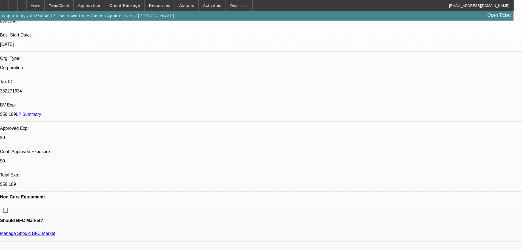
scroll to position [65, 0]
drag, startPoint x: 397, startPoint y: 85, endPoint x: 400, endPoint y: 79, distance: 6.3
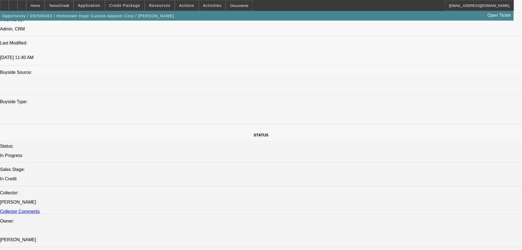
scroll to position [302, 0]
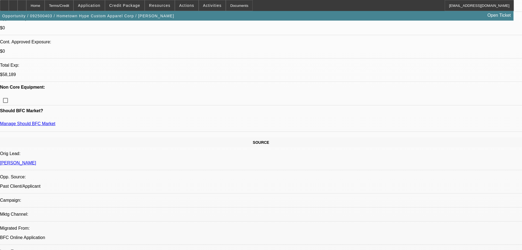
scroll to position [38, 0]
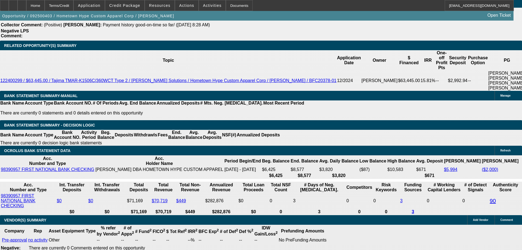
scroll to position [1086, 0]
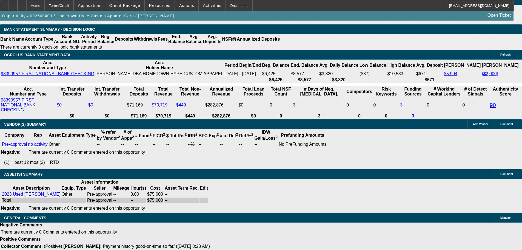
select select "4"
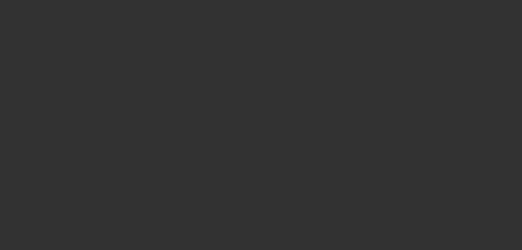
scroll to position [0, 0]
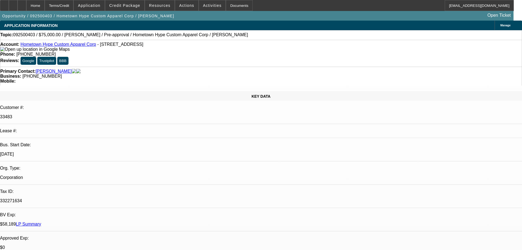
type textarea "p"
click at [45, 6] on div "Home" at bounding box center [35, 5] width 18 height 11
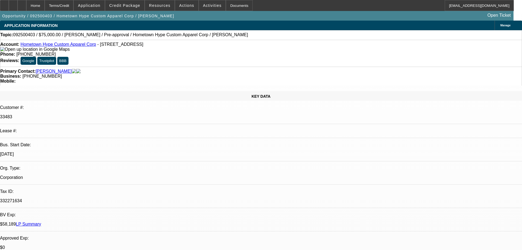
type textarea "KIAS CREDIT HAS GOTTEN WORSE AS PAST DUE ON A FEW ACCOUNTS- SORRY BUT PASS AS Z…"
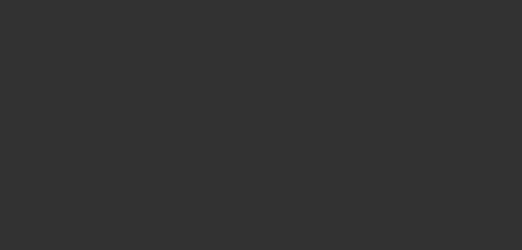
select select "0"
select select "2"
select select "0"
select select "6"
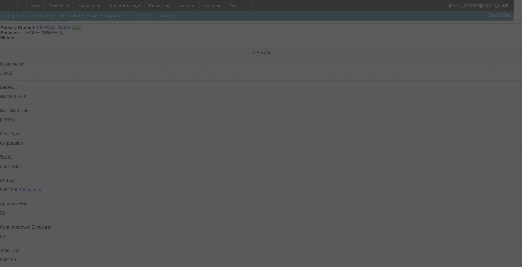
scroll to position [55, 0]
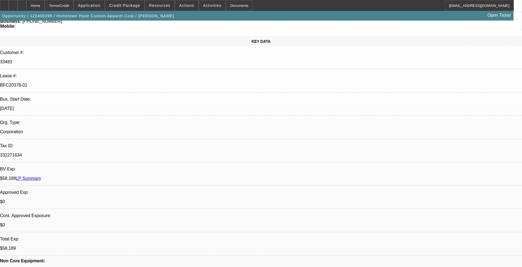
select select "0"
select select "2"
select select "0"
select select "6"
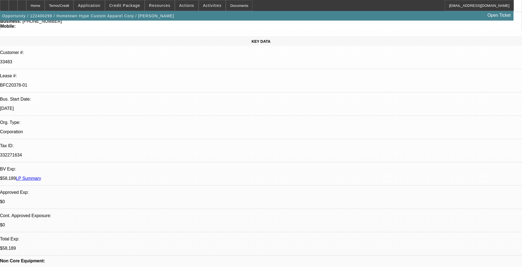
select select "0"
select select "2"
select select "0"
select select "6"
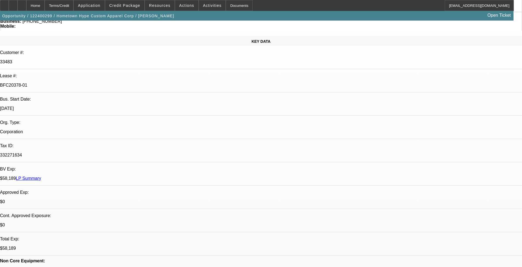
select select "0"
select select "2"
select select "0"
select select "6"
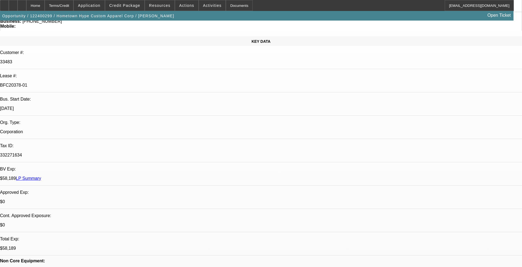
select select "0"
select select "2"
select select "0"
select select "6"
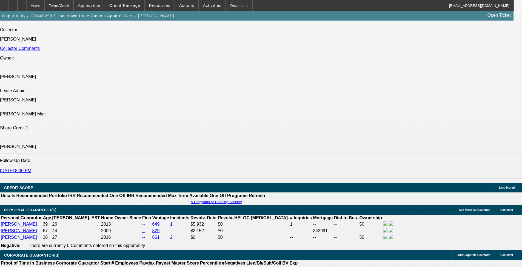
scroll to position [658, 0]
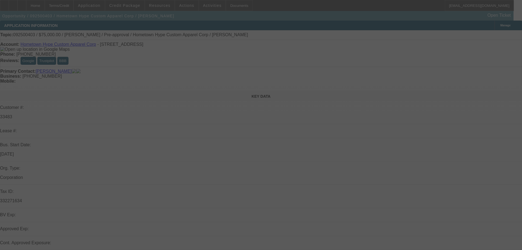
select select "0"
select select "2"
select select "0"
select select "6"
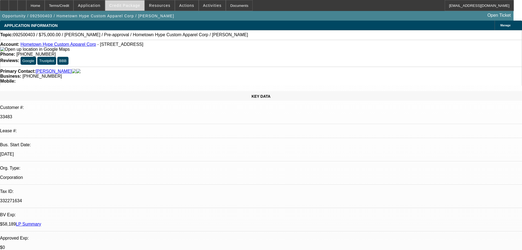
click at [128, 6] on span "Credit Package" at bounding box center [124, 5] width 31 height 4
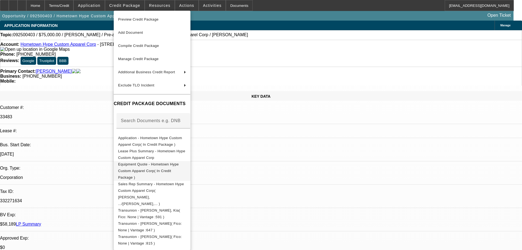
click at [131, 166] on span "Equipment Quote - Hometown Hype Custom Apparel Corp( In Credit Package )" at bounding box center [148, 170] width 61 height 17
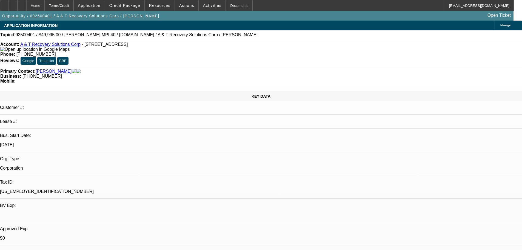
select select "0"
select select "2.5"
select select "2"
select select "0.1"
select select "4"
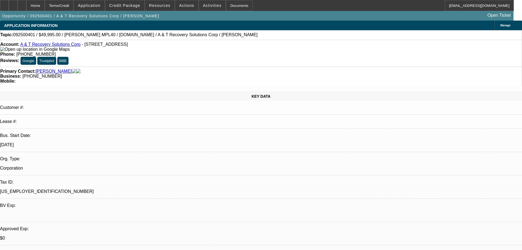
select select "0"
select select "2"
select select "0.1"
select select "4"
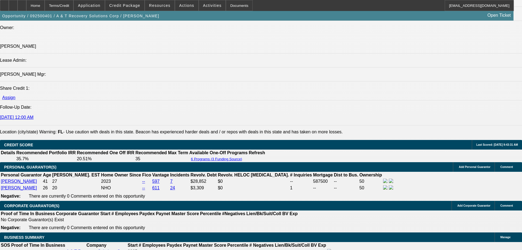
scroll to position [36, 0]
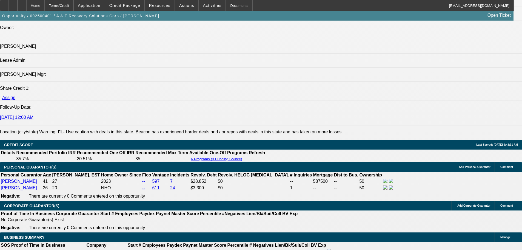
click at [133, 5] on span "Credit Package" at bounding box center [124, 5] width 31 height 4
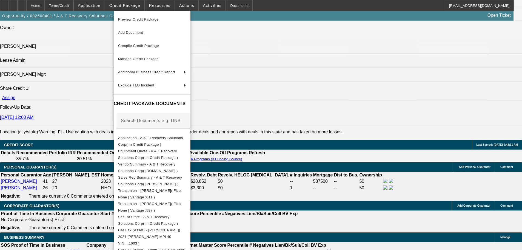
click at [129, 21] on span "Preview Credit Package" at bounding box center [138, 19] width 41 height 4
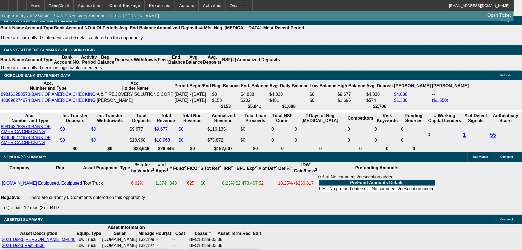
scroll to position [1064, 0]
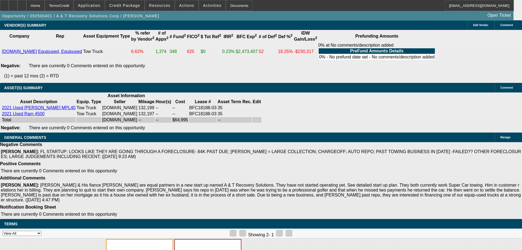
select select "4"
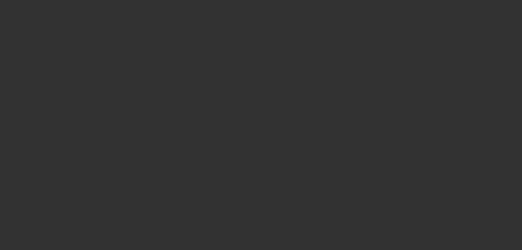
scroll to position [0, 0]
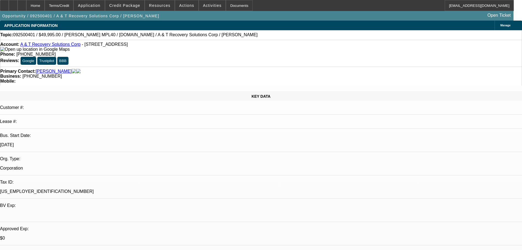
type textarea "IM SAVING [PERSON_NAME] FROM HAVING TO SPEND TIME LOOKING AT THIS ONE WHEN HES …"
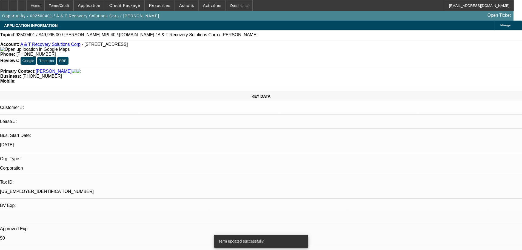
select select "0"
select select "2.5"
select select "2"
select select "0.1"
select select "4"
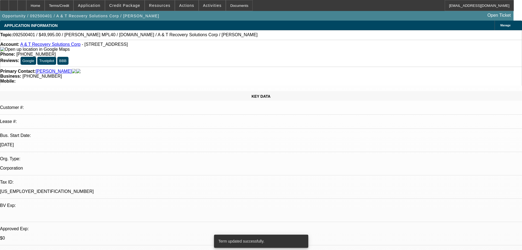
select select "0"
select select "2"
select select "0.1"
select select "4"
